Goal: Task Accomplishment & Management: Use online tool/utility

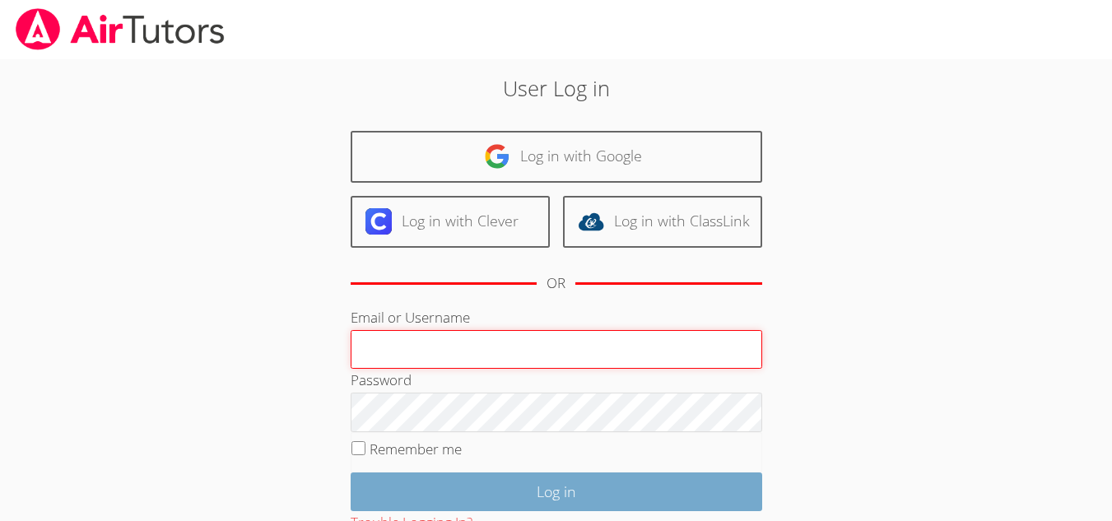
type input "[PERSON_NAME][EMAIL_ADDRESS][DOMAIN_NAME]"
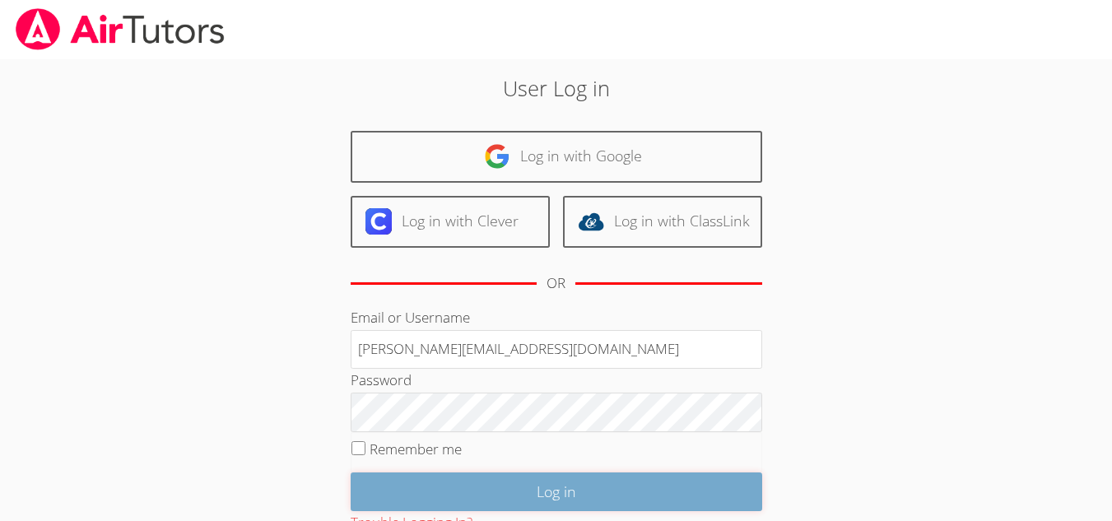
click at [494, 477] on input "Log in" at bounding box center [557, 492] width 412 height 39
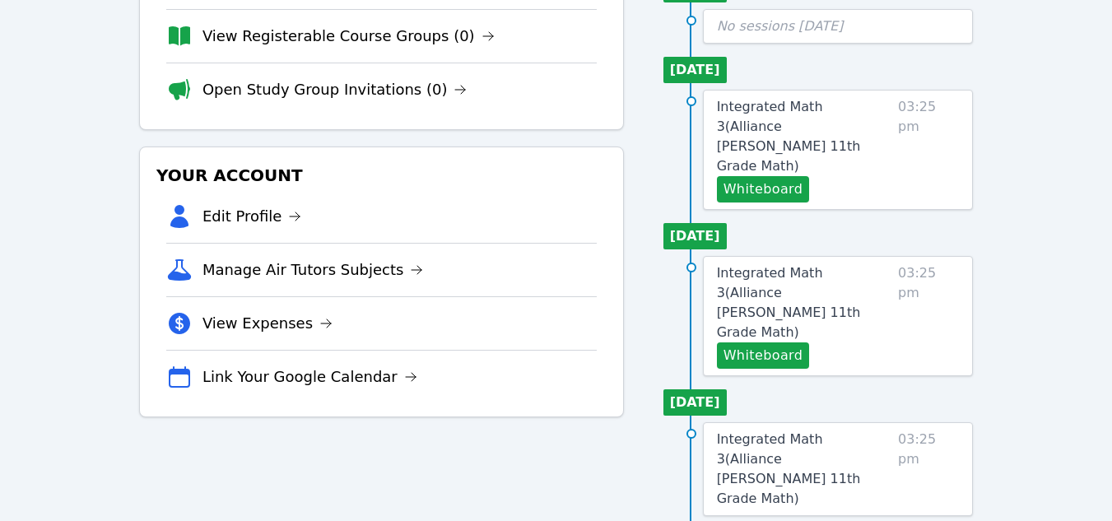
scroll to position [231, 0]
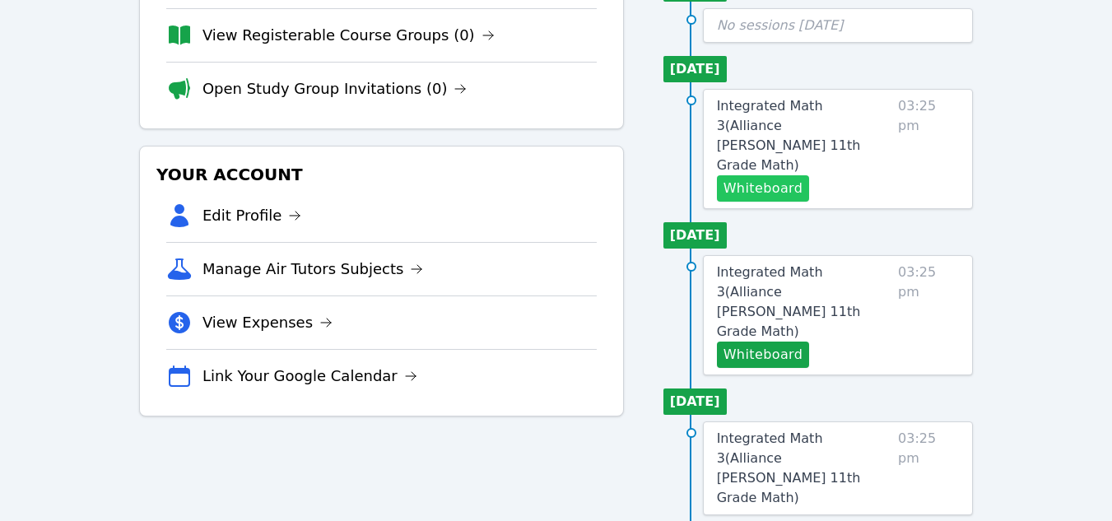
click at [750, 175] on button "Whiteboard" at bounding box center [763, 188] width 93 height 26
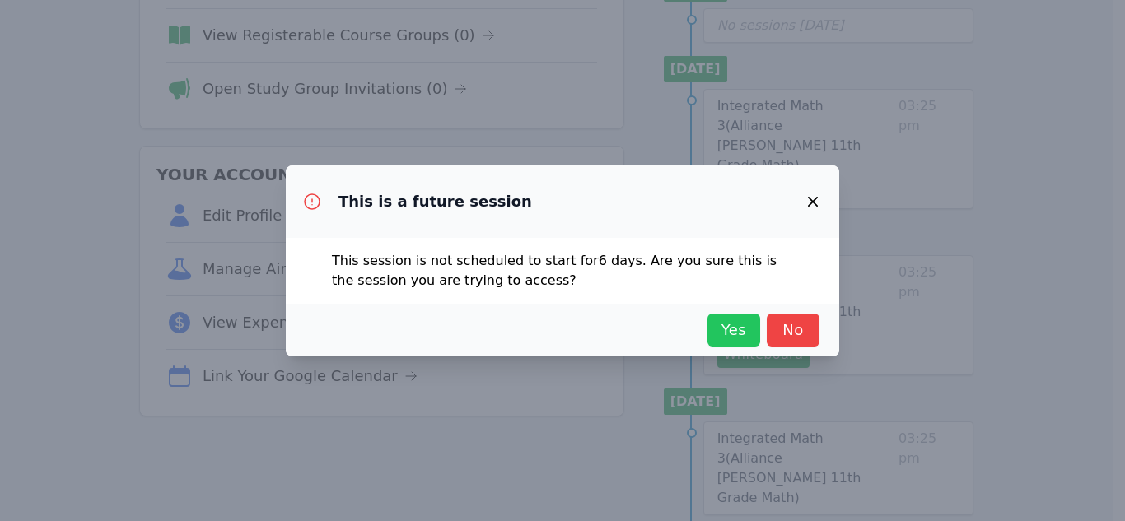
click at [723, 326] on span "Yes" at bounding box center [733, 330] width 36 height 23
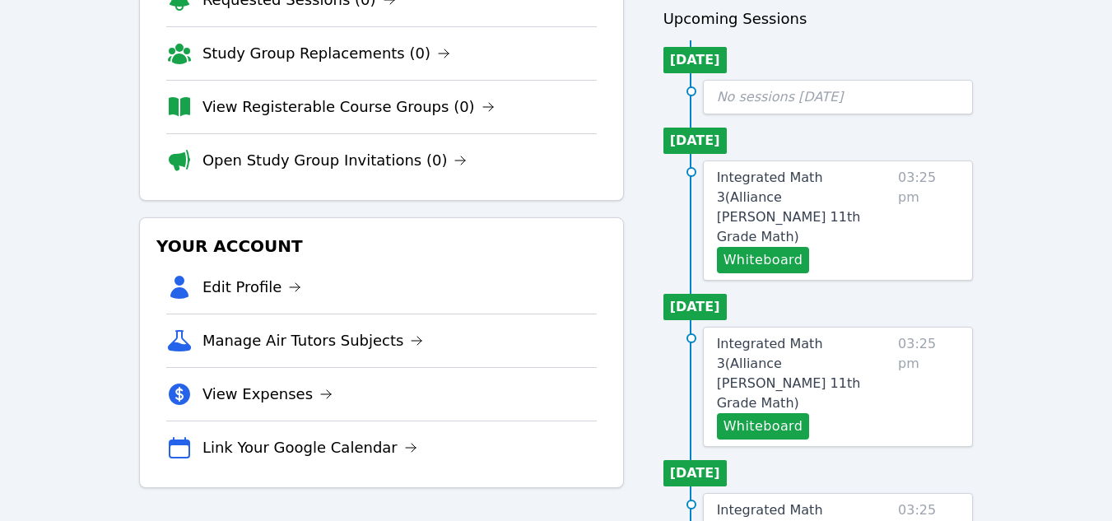
scroll to position [0, 0]
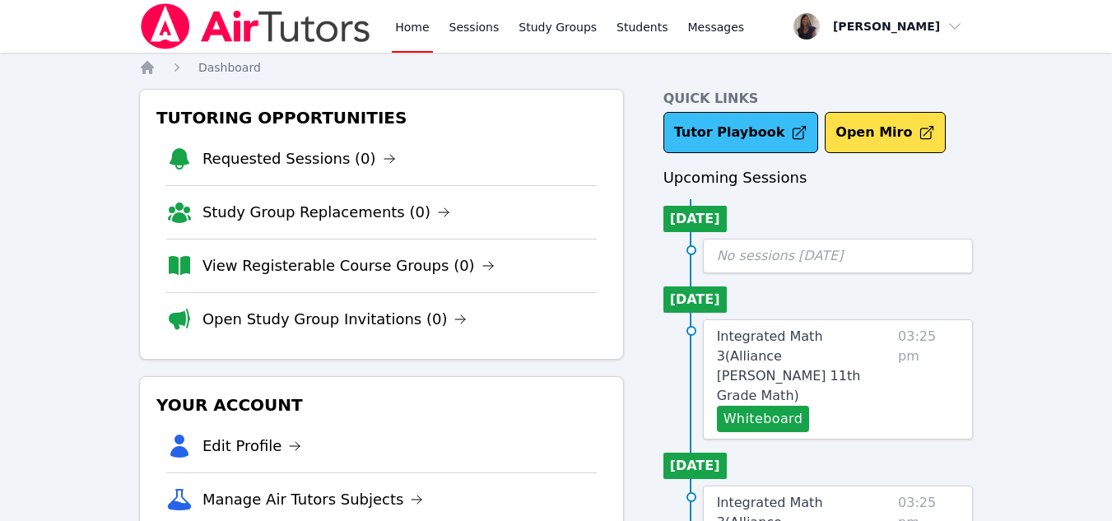
click at [734, 141] on link "Tutor Playbook" at bounding box center [742, 132] width 156 height 41
